Goal: Information Seeking & Learning: Learn about a topic

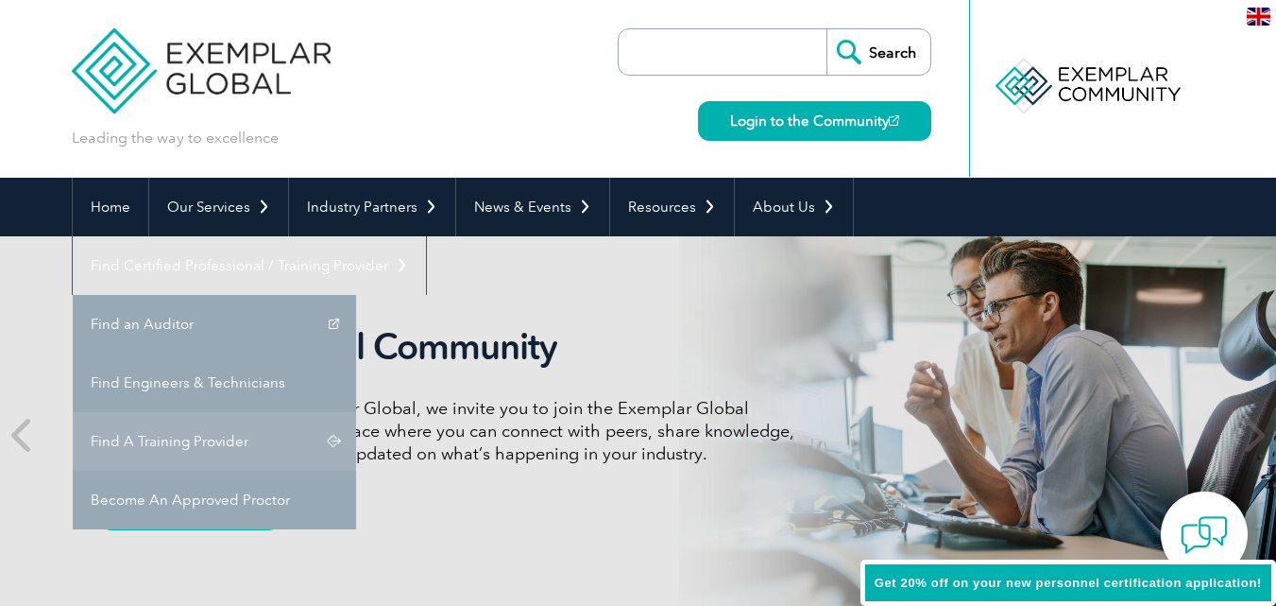
click at [356, 412] on link "Find A Training Provider" at bounding box center [214, 441] width 283 height 59
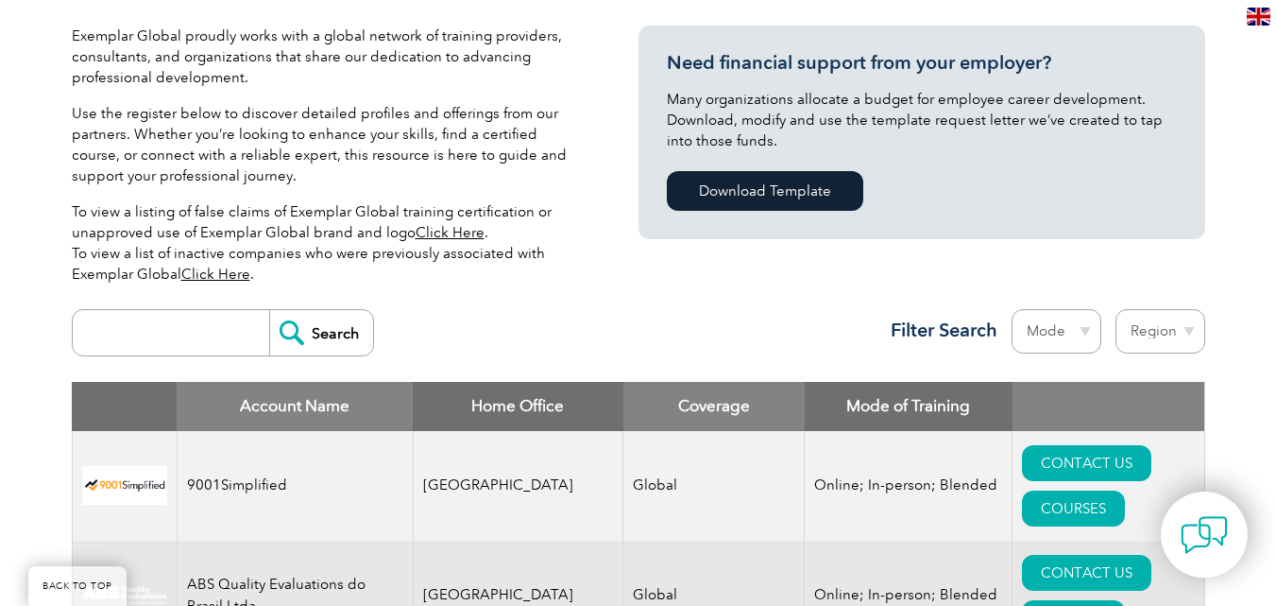
scroll to position [567, 0]
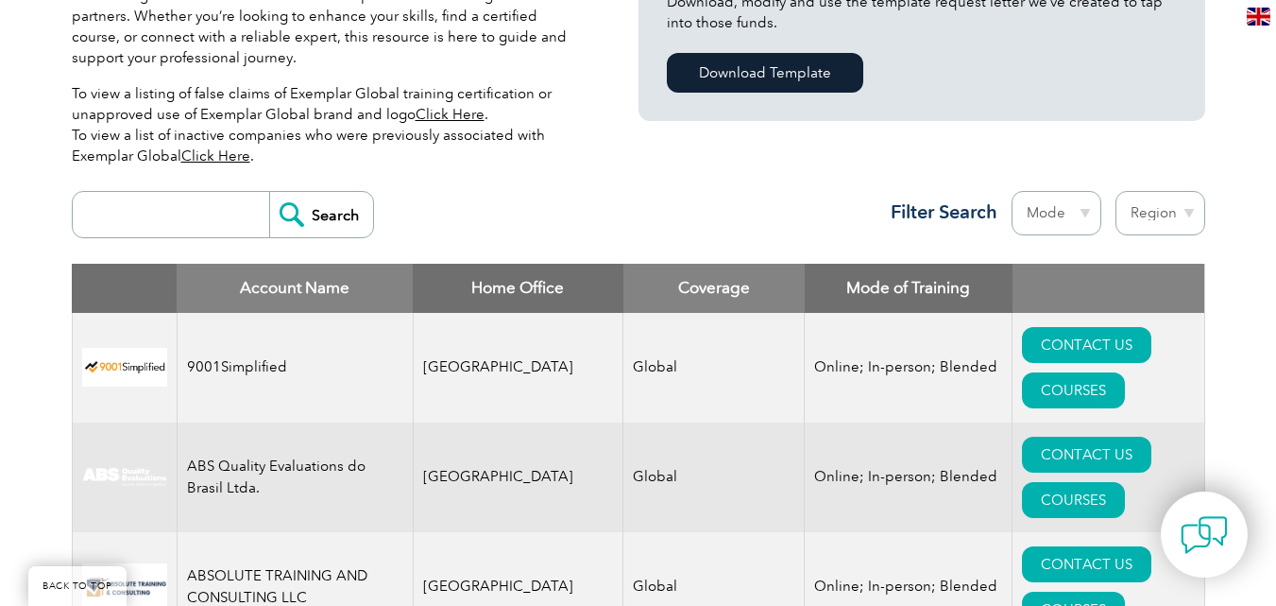
click at [1186, 211] on select "Region Australia Bahrain Bangladesh Brazil Canada Colombia Dominican Republic E…" at bounding box center [1161, 213] width 90 height 44
select select "Pakistan"
click at [1116, 191] on select "Region Australia Bahrain Bangladesh Brazil Canada Colombia Dominican Republic E…" at bounding box center [1161, 213] width 90 height 44
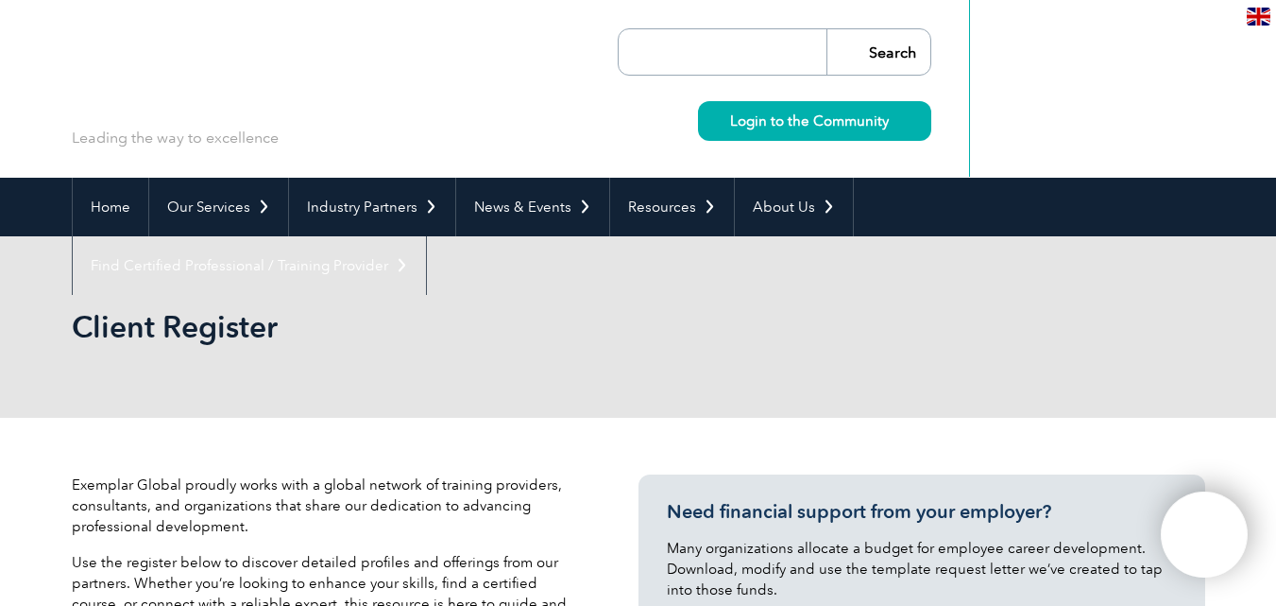
select select "[GEOGRAPHIC_DATA]"
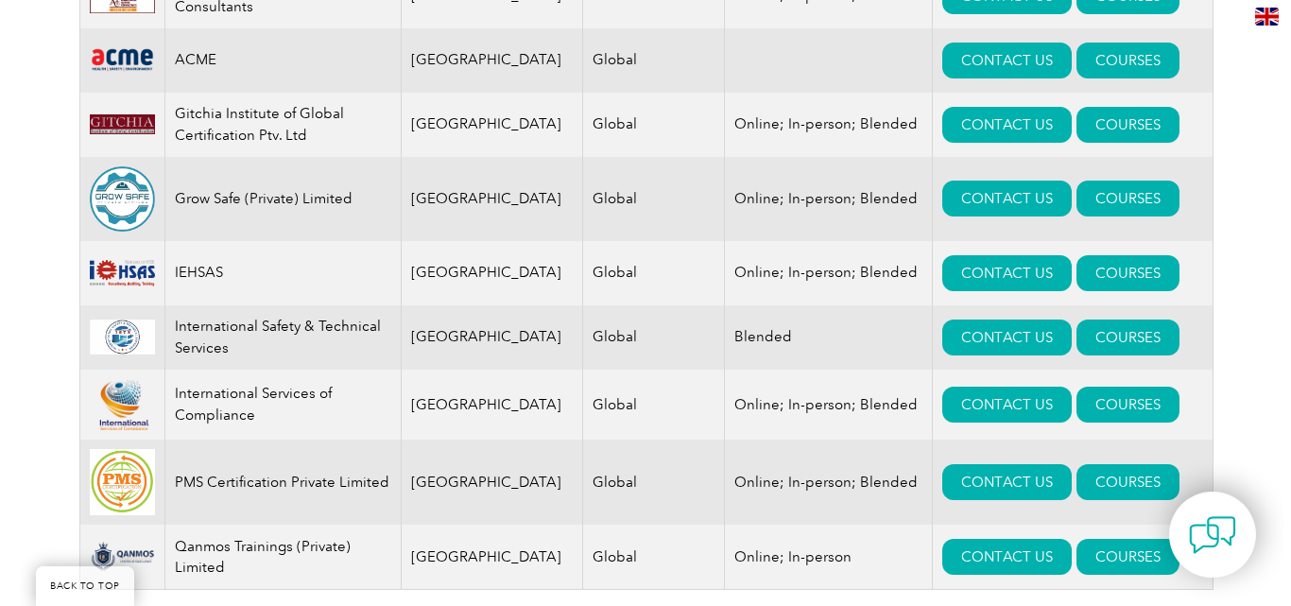
scroll to position [945, 0]
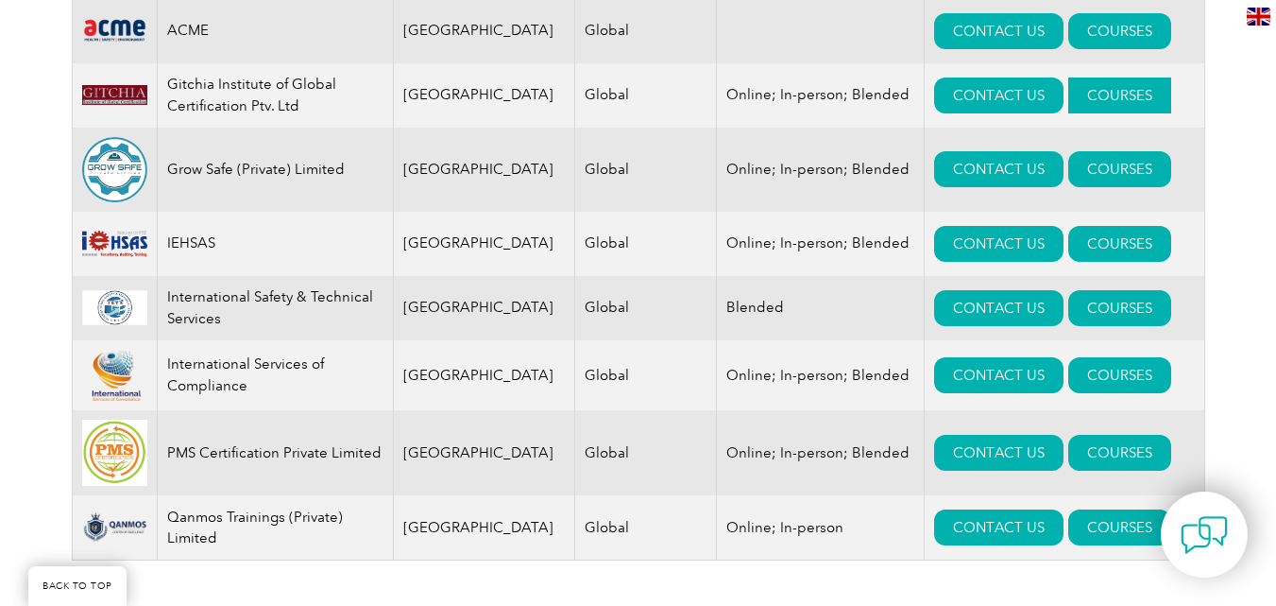
click at [1071, 86] on link "COURSES" at bounding box center [1120, 95] width 103 height 36
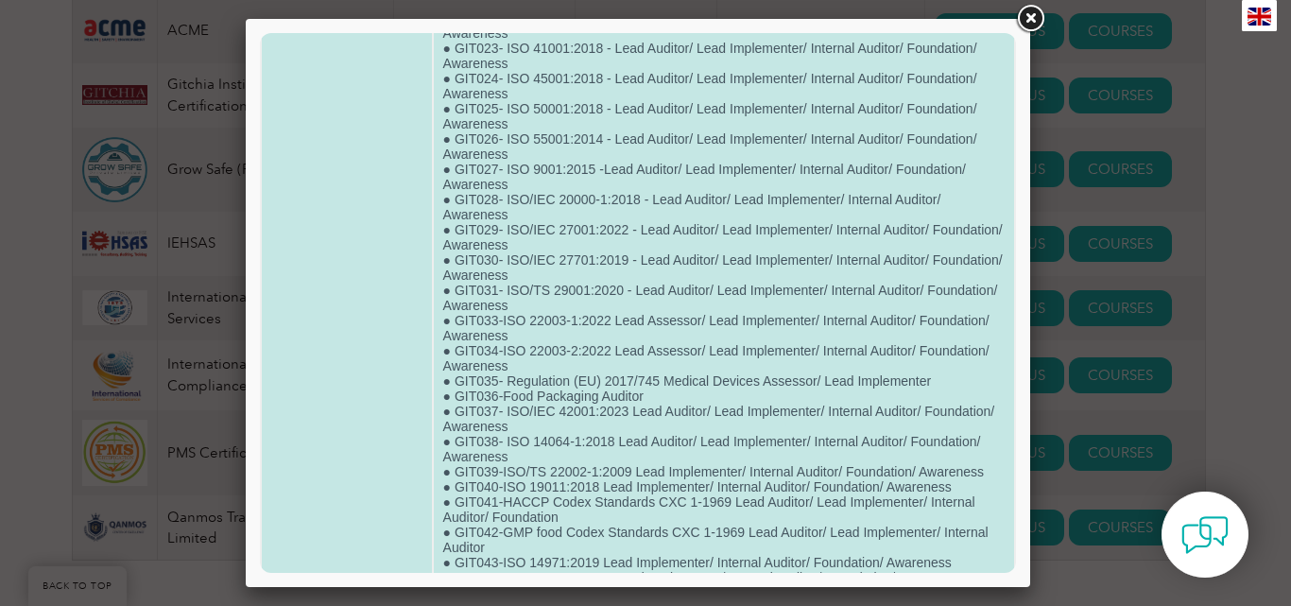
scroll to position [756, 0]
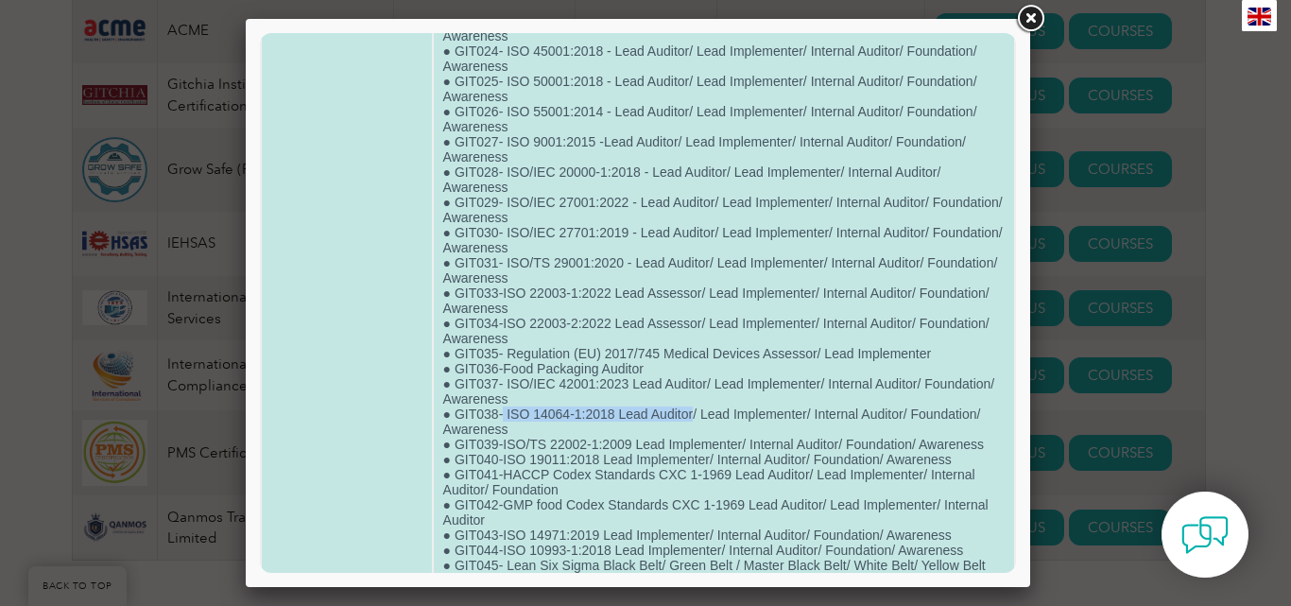
drag, startPoint x: 503, startPoint y: 410, endPoint x: 690, endPoint y: 409, distance: 187.1
copy td "ISO 14064-1:2018 Lead Auditor"
